Goal: Task Accomplishment & Management: Manage account settings

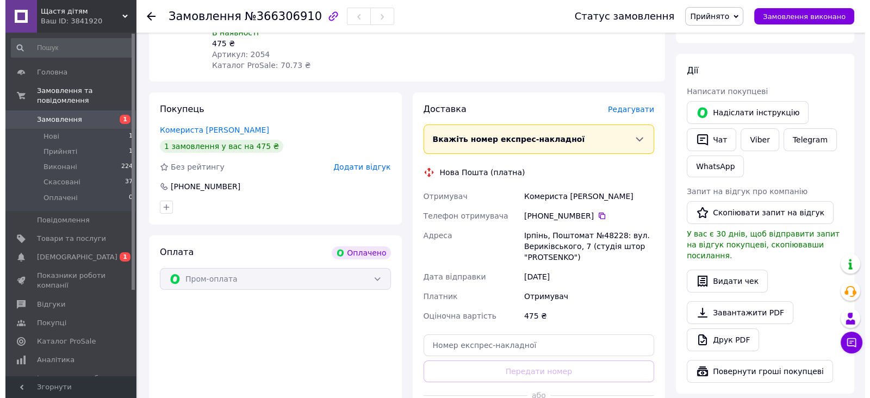
scroll to position [138, 0]
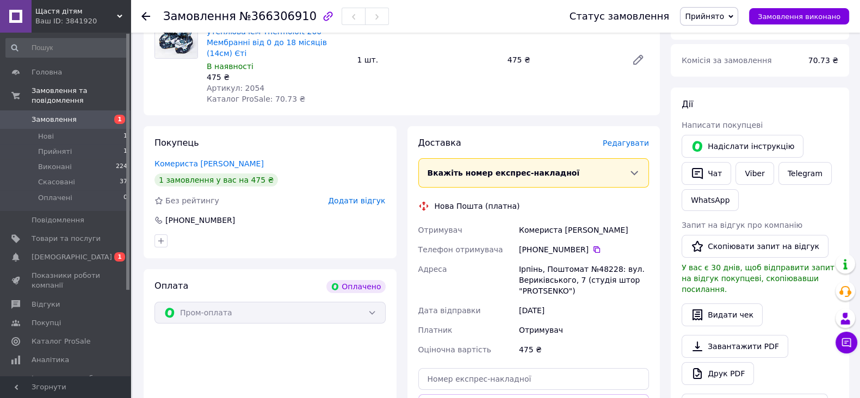
click at [631, 138] on div "Редагувати" at bounding box center [626, 143] width 46 height 11
click at [631, 139] on span "Редагувати" at bounding box center [626, 143] width 46 height 9
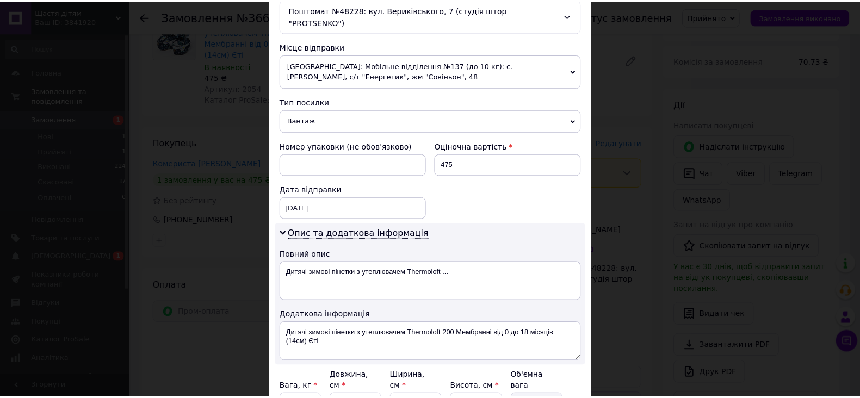
scroll to position [453, 0]
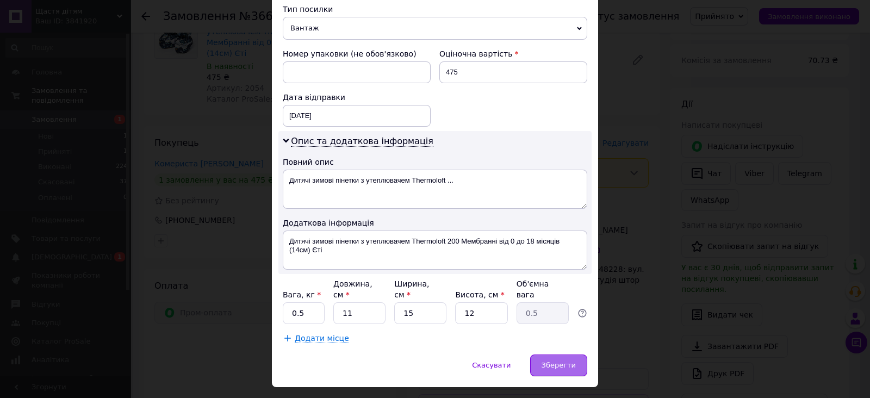
click at [564, 361] on span "Зберегти" at bounding box center [559, 365] width 34 height 8
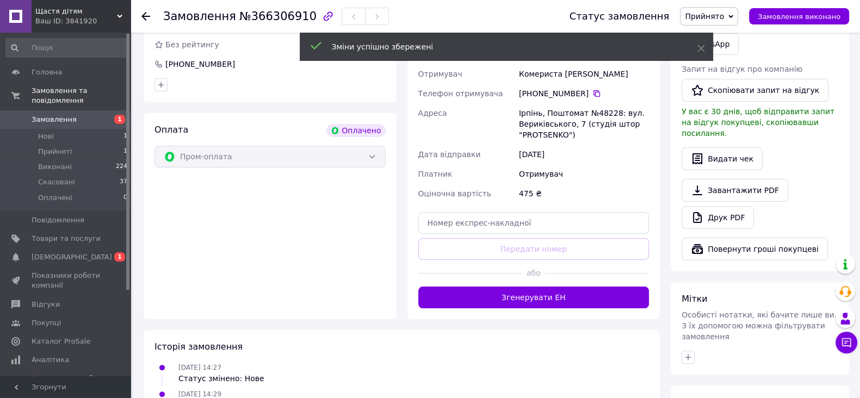
scroll to position [337, 0]
click at [610, 287] on button "Згенерувати ЕН" at bounding box center [533, 298] width 231 height 22
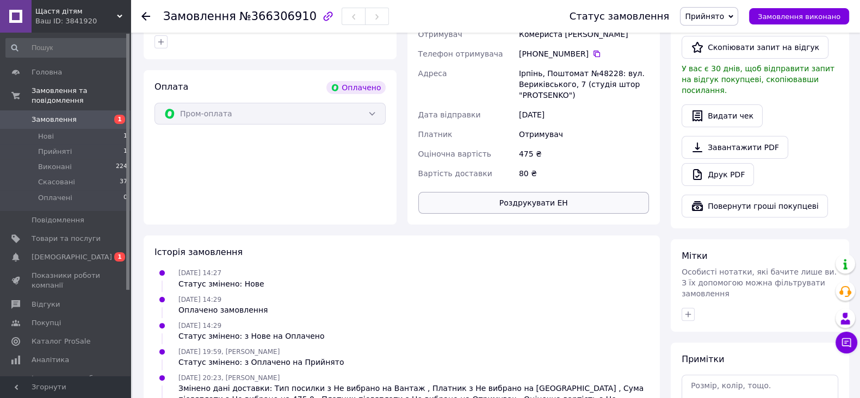
click at [550, 193] on button "Роздрукувати ЕН" at bounding box center [533, 203] width 231 height 22
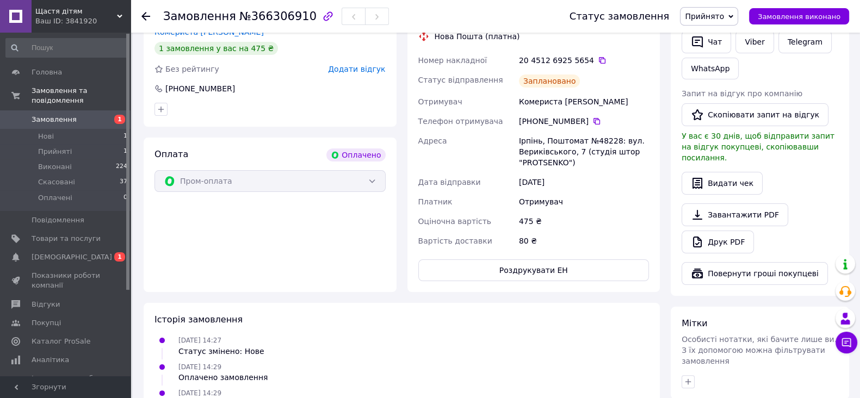
scroll to position [269, 0]
copy div "Ірпінь"
drag, startPoint x: 517, startPoint y: 130, endPoint x: 540, endPoint y: 132, distance: 22.9
click at [540, 132] on div "Ірпінь, Поштомат №48228: вул. Вериківського, 7 (студія штор "PROTSENKO")" at bounding box center [584, 152] width 134 height 41
copy div "48228"
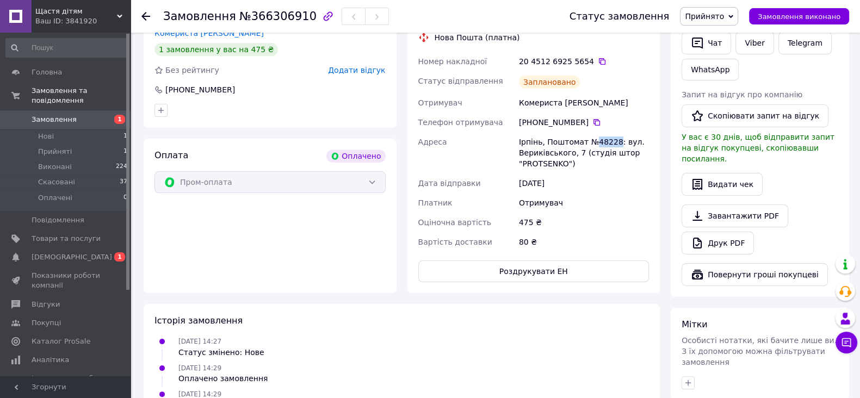
drag, startPoint x: 589, startPoint y: 134, endPoint x: 609, endPoint y: 127, distance: 20.8
click at [609, 132] on div "Ірпінь, Поштомат №48228: вул. Вериківського, 7 (студія штор "PROTSENKO")" at bounding box center [584, 152] width 134 height 41
drag, startPoint x: 518, startPoint y: 92, endPoint x: 591, endPoint y: 93, distance: 73.4
click at [591, 93] on div "Комериста [PERSON_NAME]" at bounding box center [584, 103] width 134 height 20
copy div "Комериста [PERSON_NAME]"
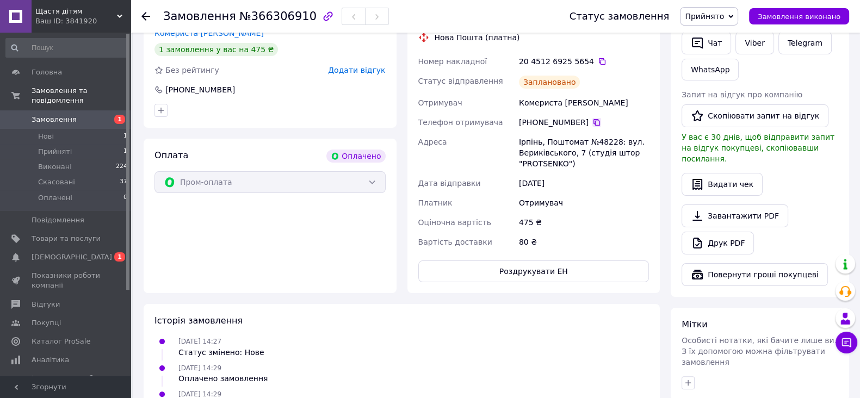
click at [592, 118] on icon at bounding box center [596, 122] width 9 height 9
click at [598, 57] on icon at bounding box center [602, 61] width 9 height 9
